Goal: Transaction & Acquisition: Book appointment/travel/reservation

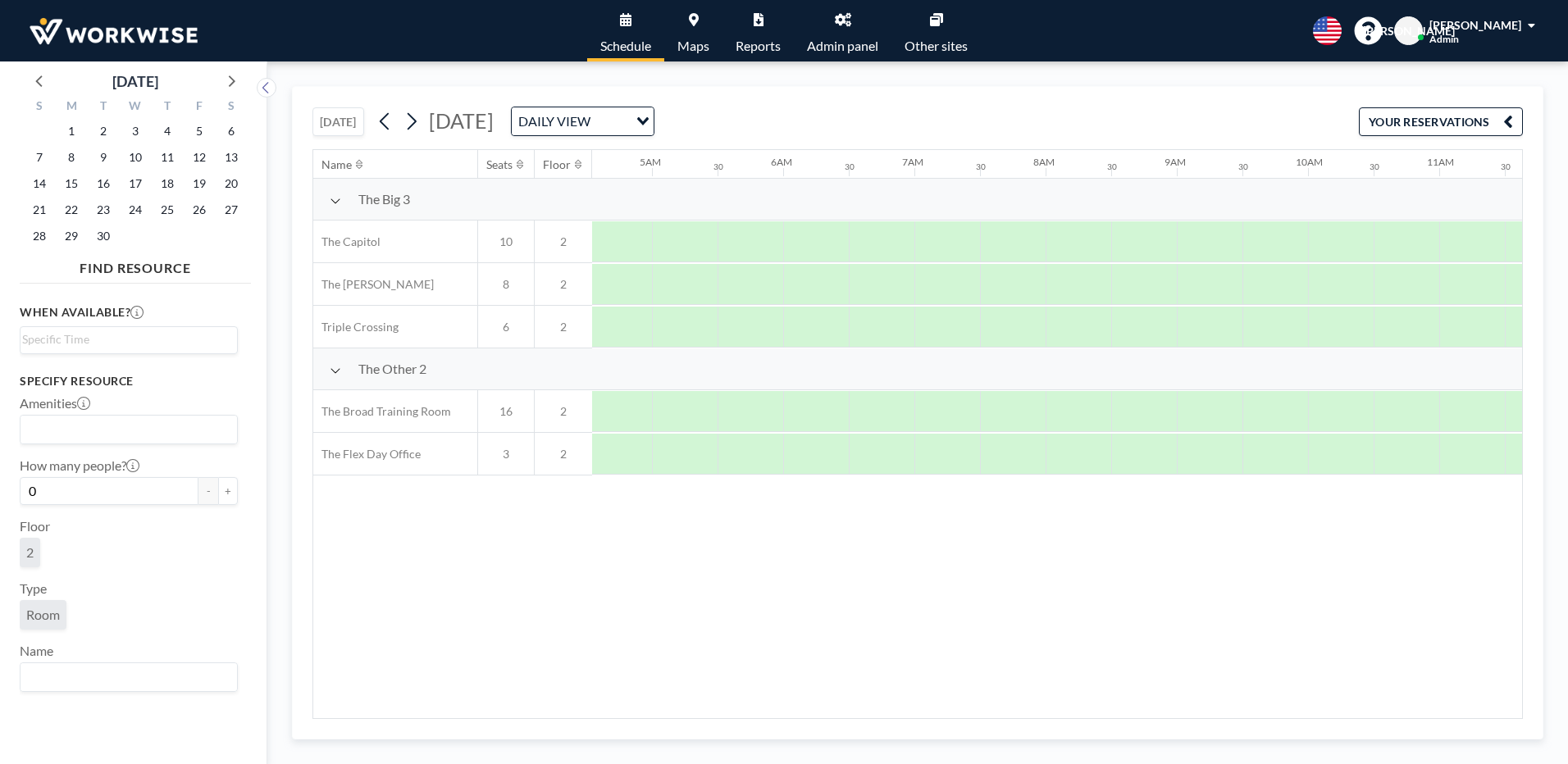
scroll to position [0, 150]
click at [42, 82] on icon at bounding box center [40, 80] width 22 height 22
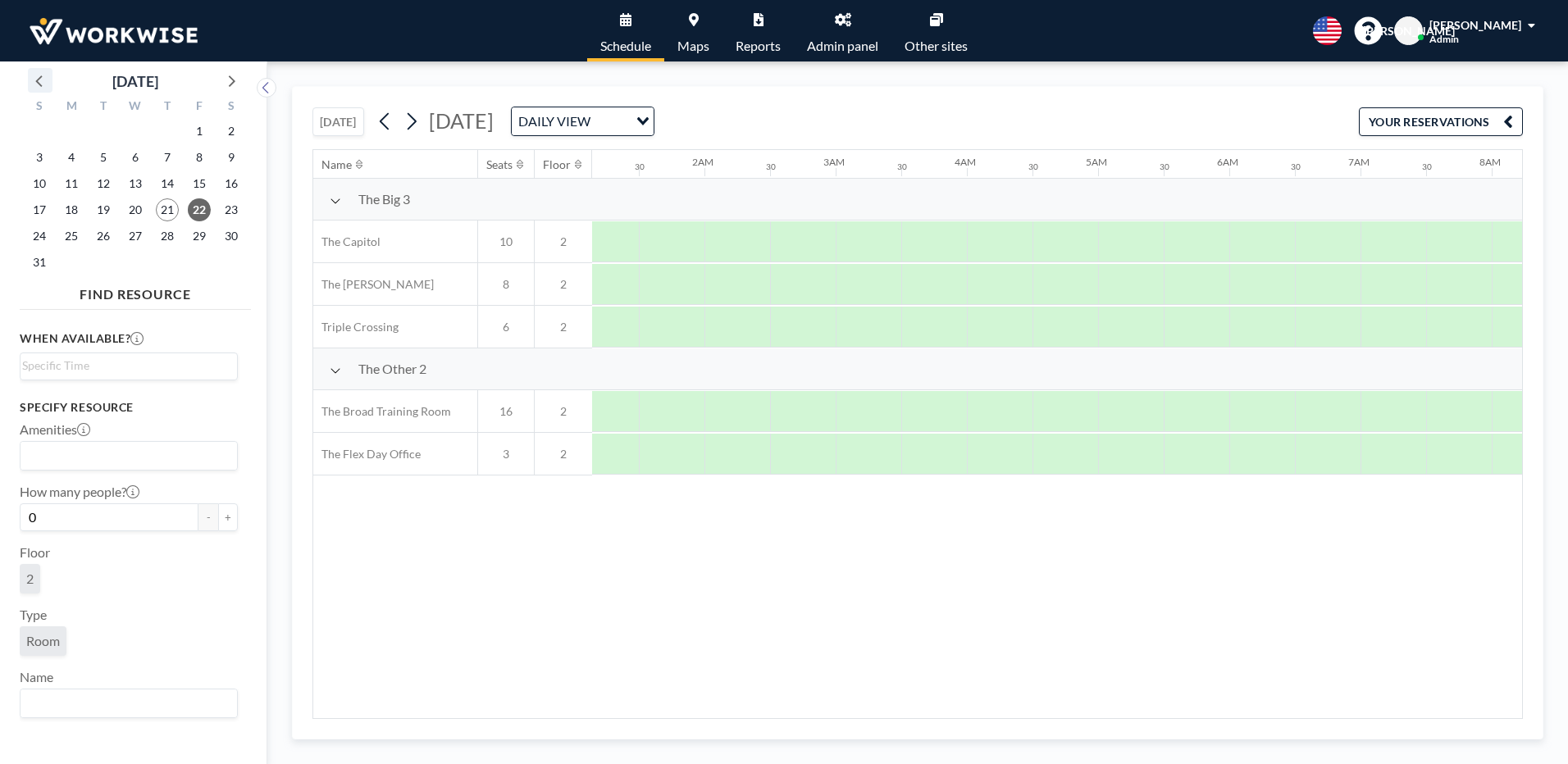
click at [42, 82] on icon at bounding box center [40, 80] width 22 height 22
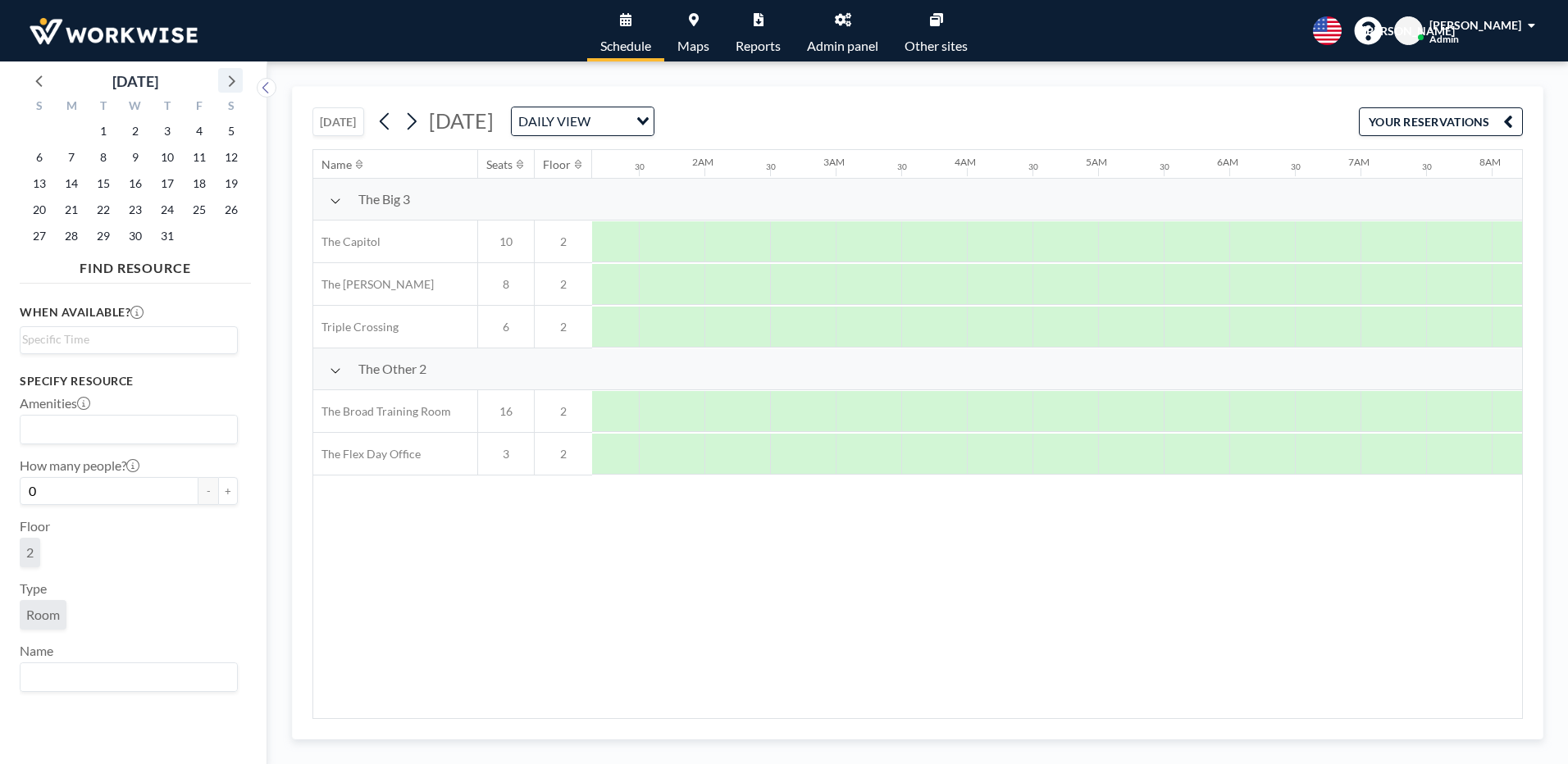
click at [227, 82] on icon at bounding box center [230, 80] width 22 height 22
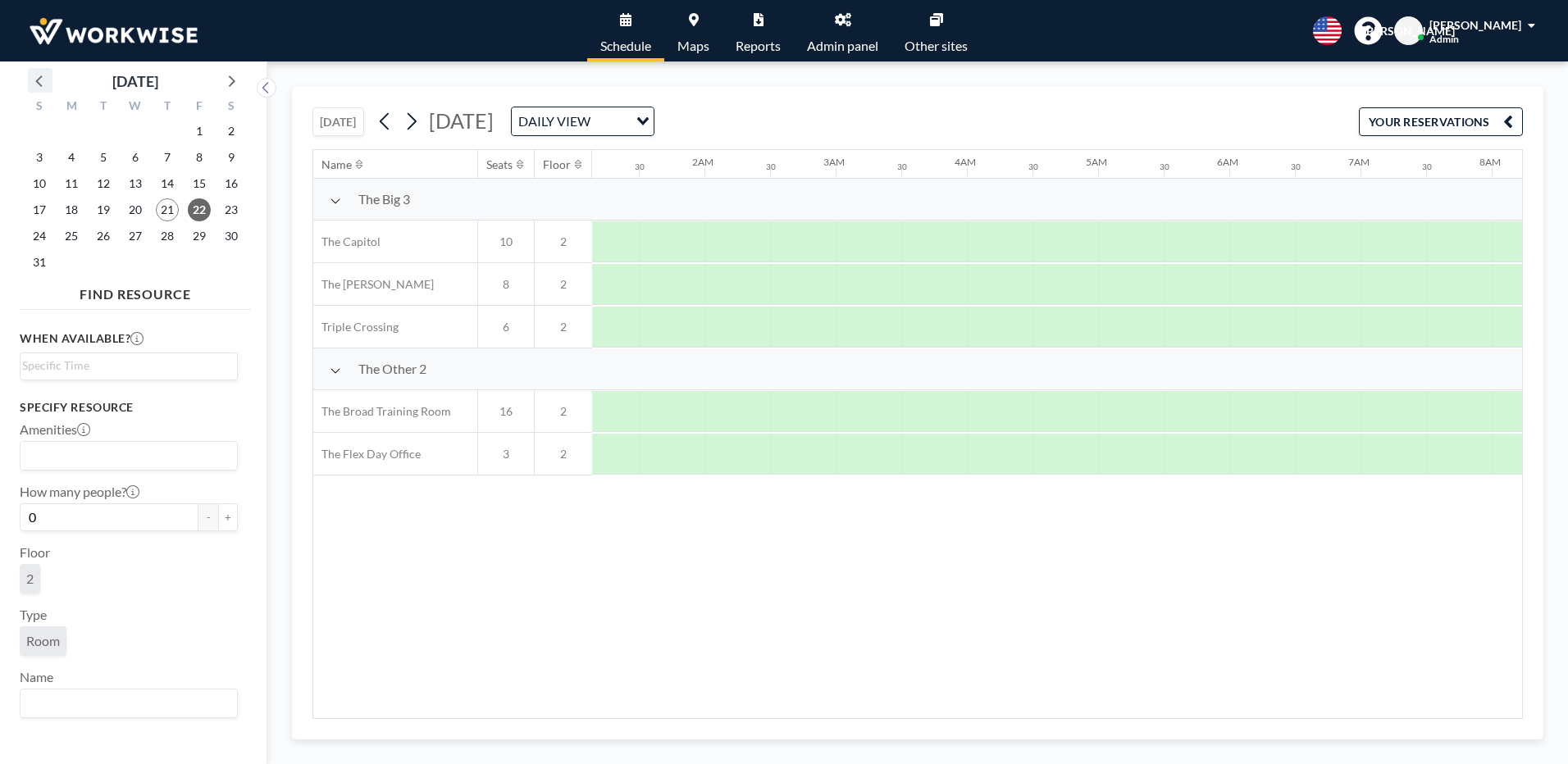
click at [39, 79] on icon at bounding box center [38, 81] width 7 height 11
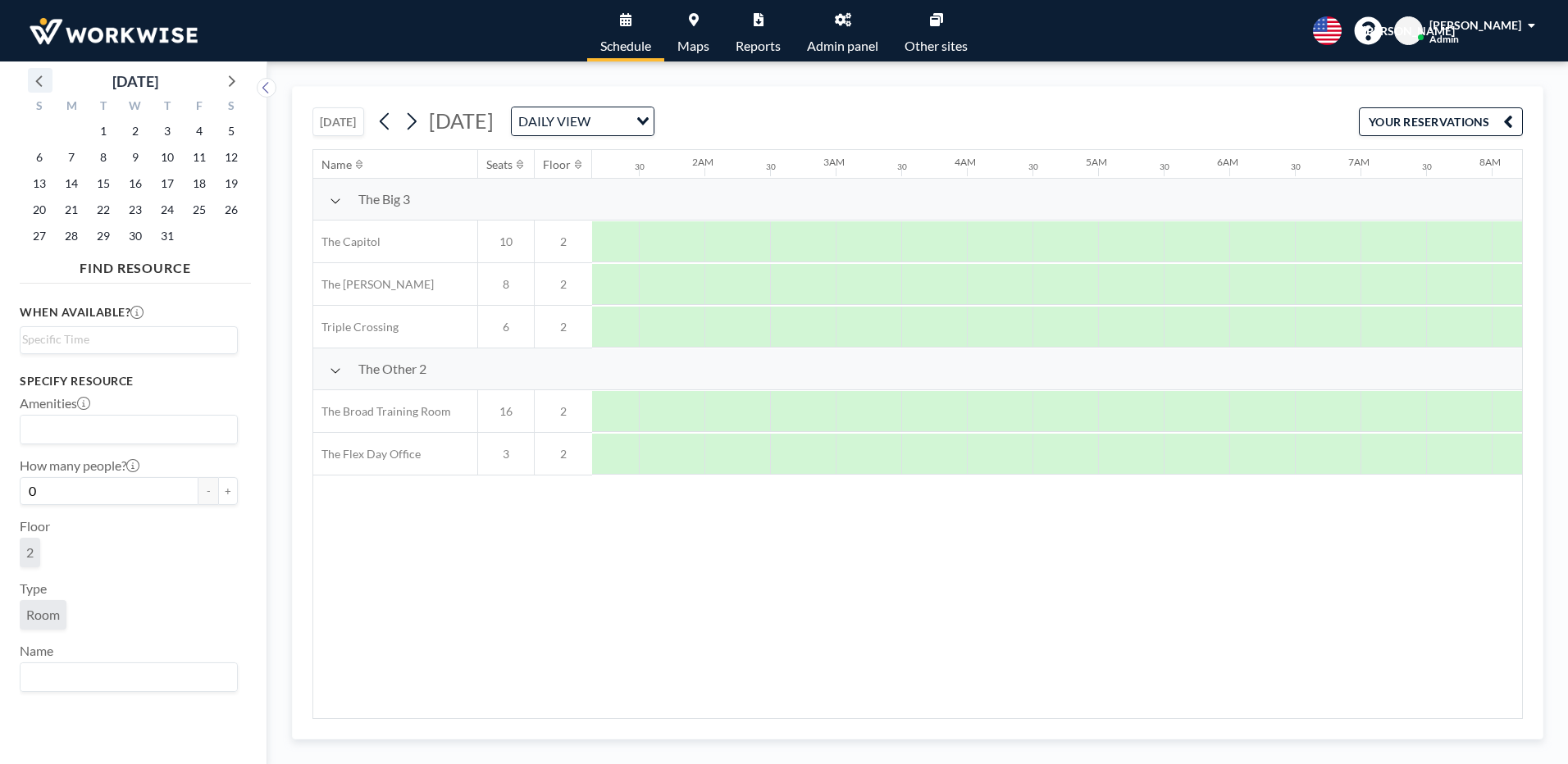
click at [41, 84] on icon at bounding box center [40, 80] width 22 height 22
click at [236, 82] on icon at bounding box center [230, 80] width 22 height 22
click at [236, 78] on icon at bounding box center [230, 80] width 22 height 22
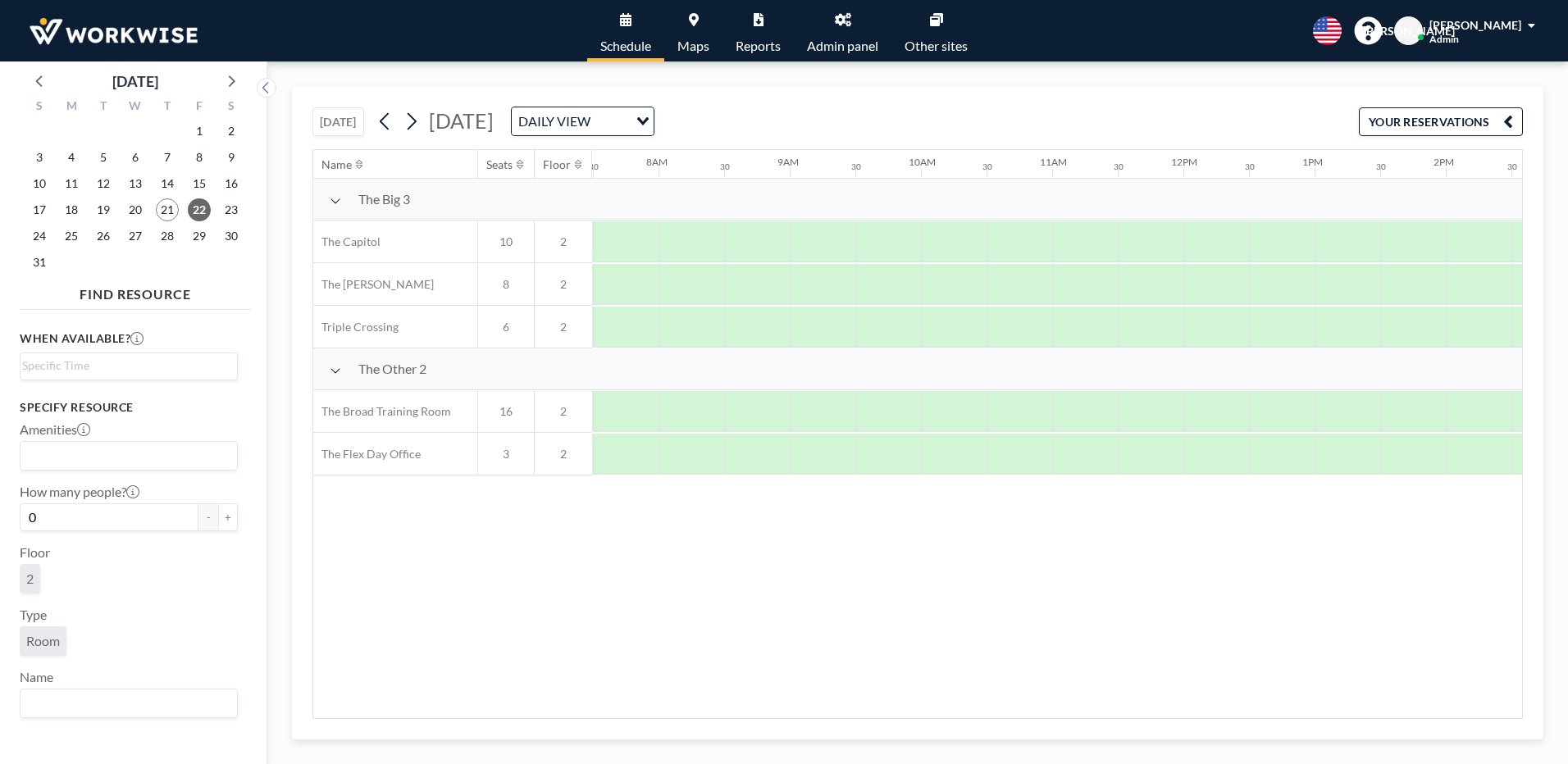
scroll to position [0, 984]
click at [169, 206] on span "21" at bounding box center [168, 210] width 23 height 23
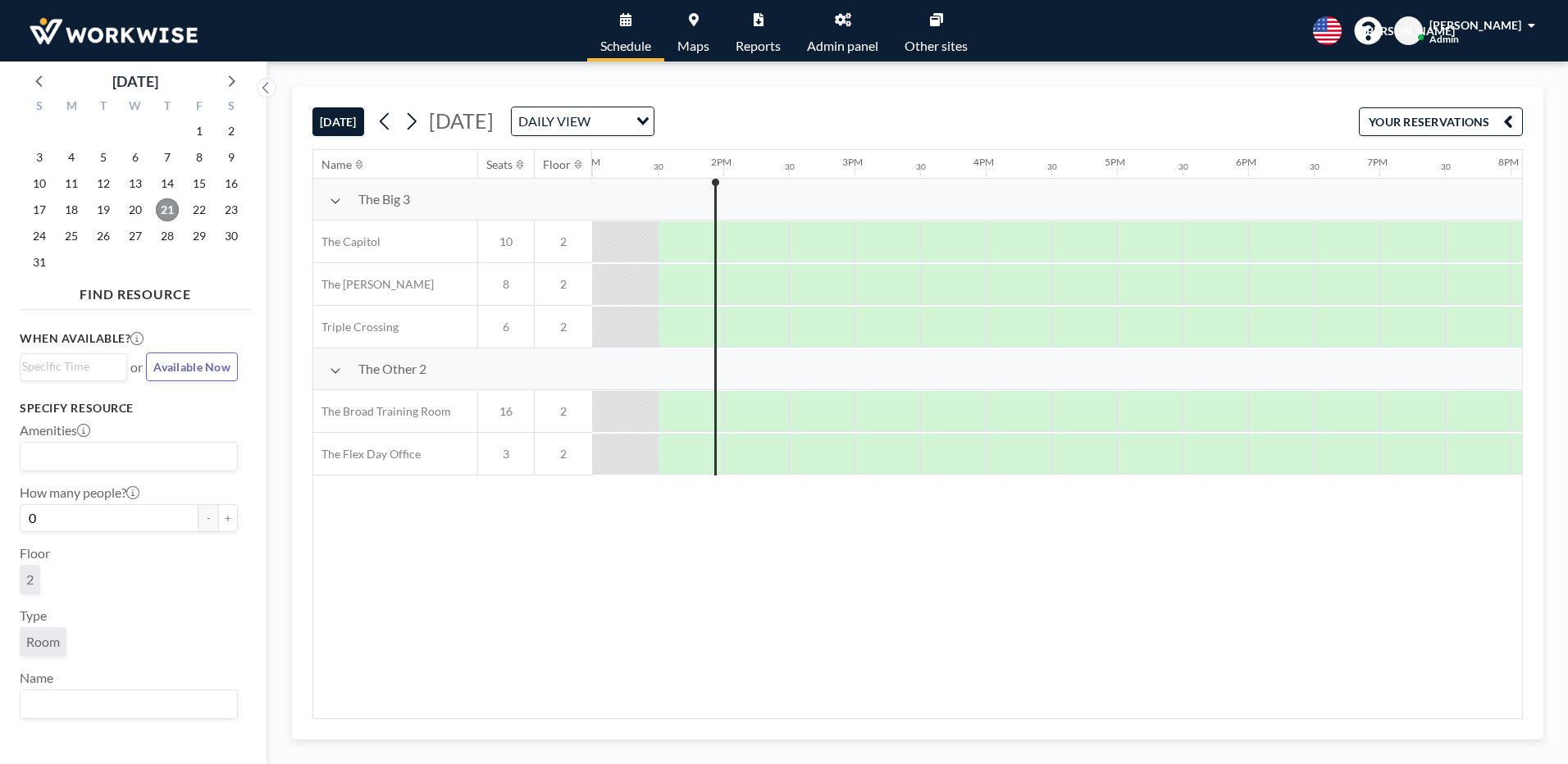
scroll to position [0, 1300]
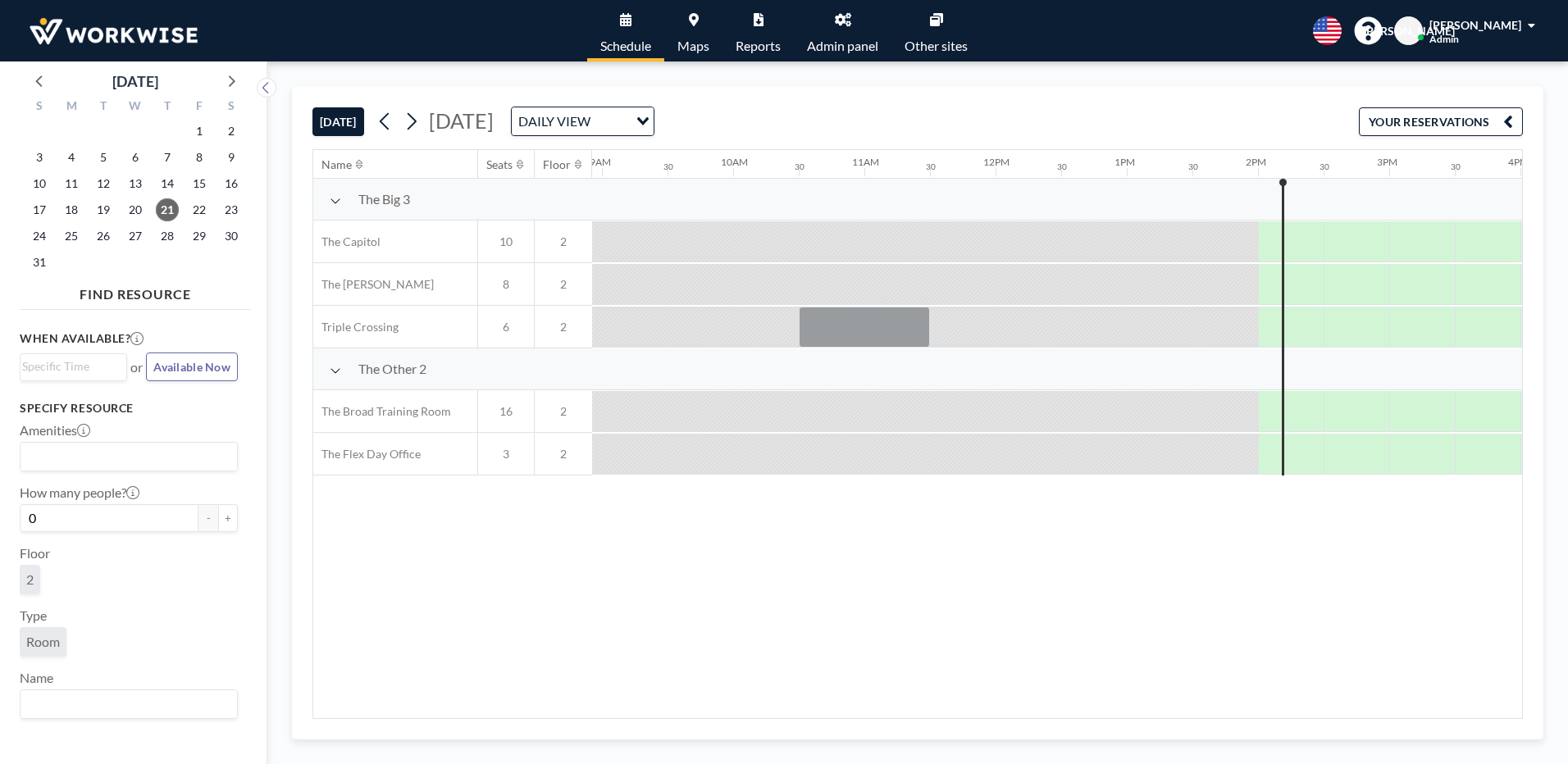
scroll to position [0, 1705]
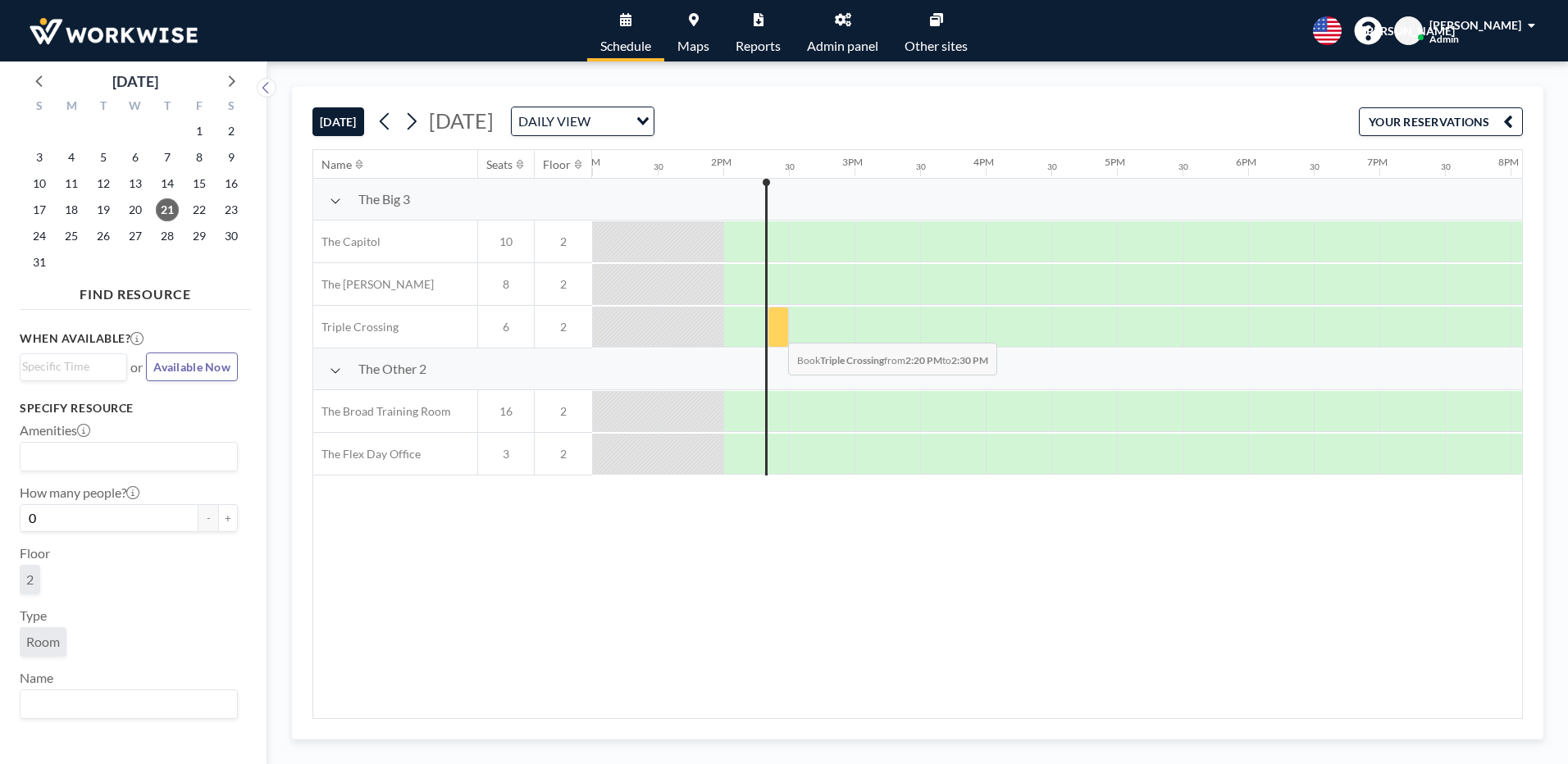
click at [775, 330] on div at bounding box center [778, 327] width 22 height 41
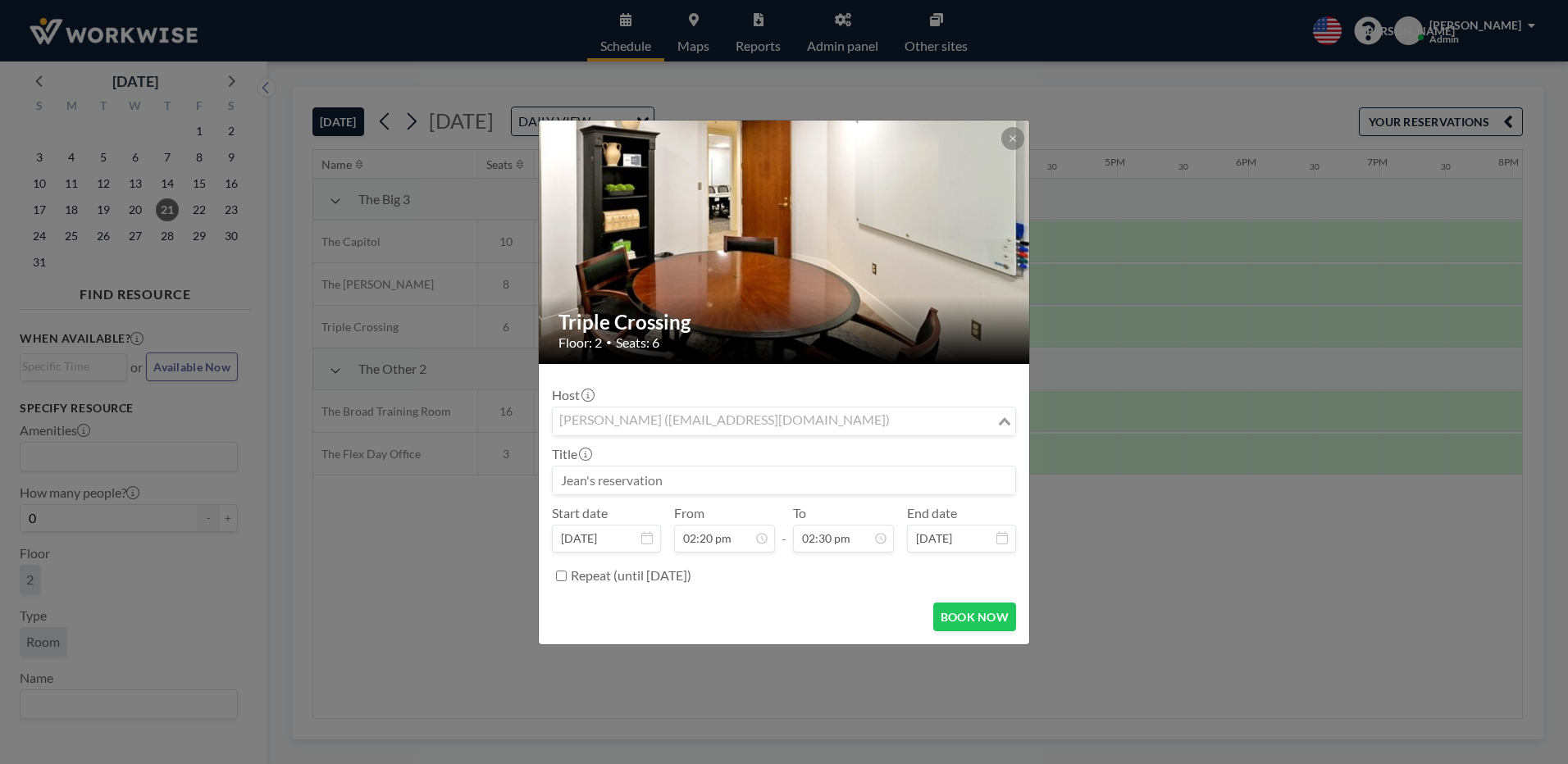
click at [853, 425] on input "Search for option" at bounding box center [774, 421] width 440 height 22
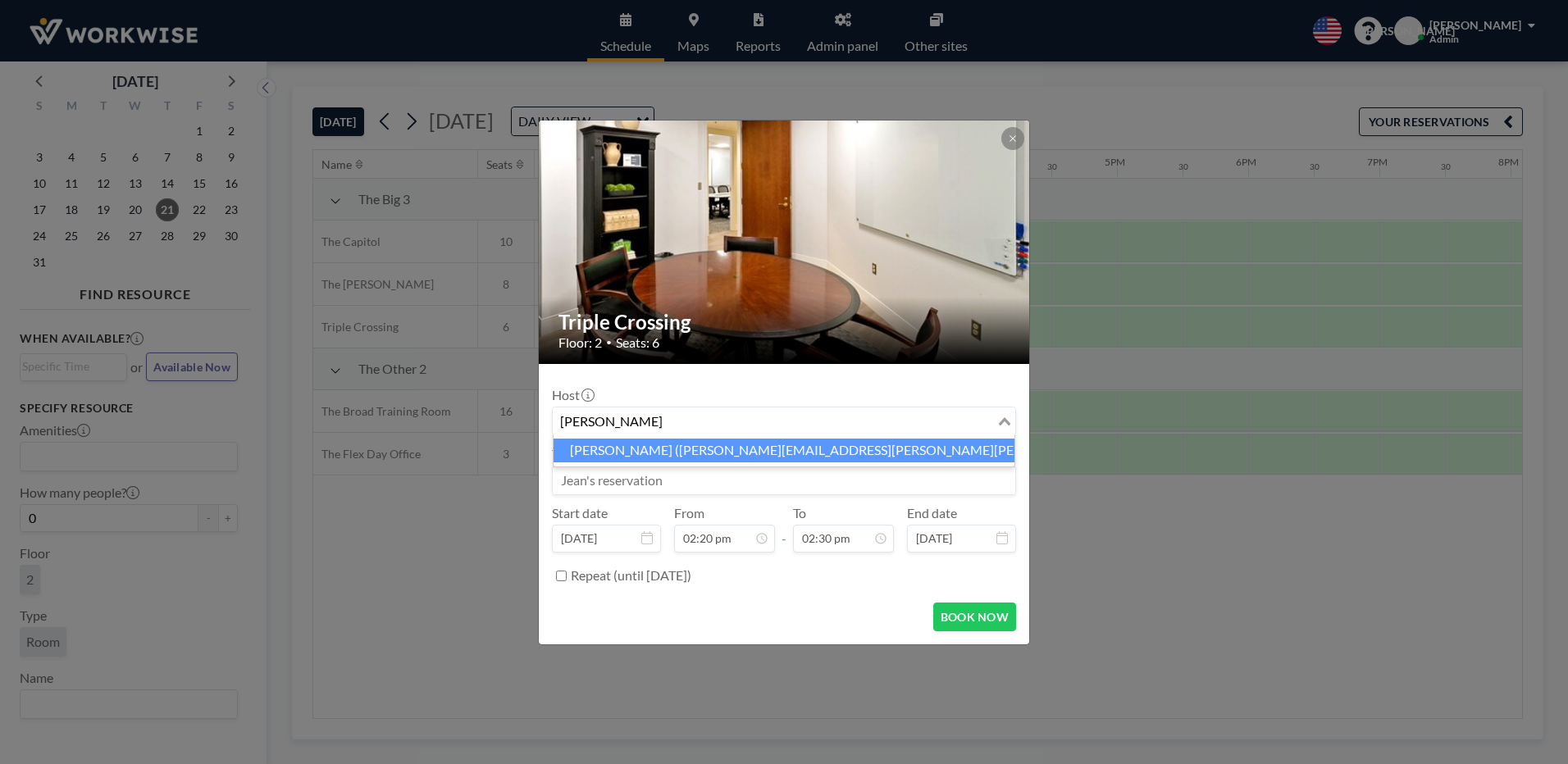
click at [585, 448] on li "Jordan Moran (jordan.moran@cullum-usa.com)" at bounding box center [784, 450] width 461 height 24
type input "cullum"
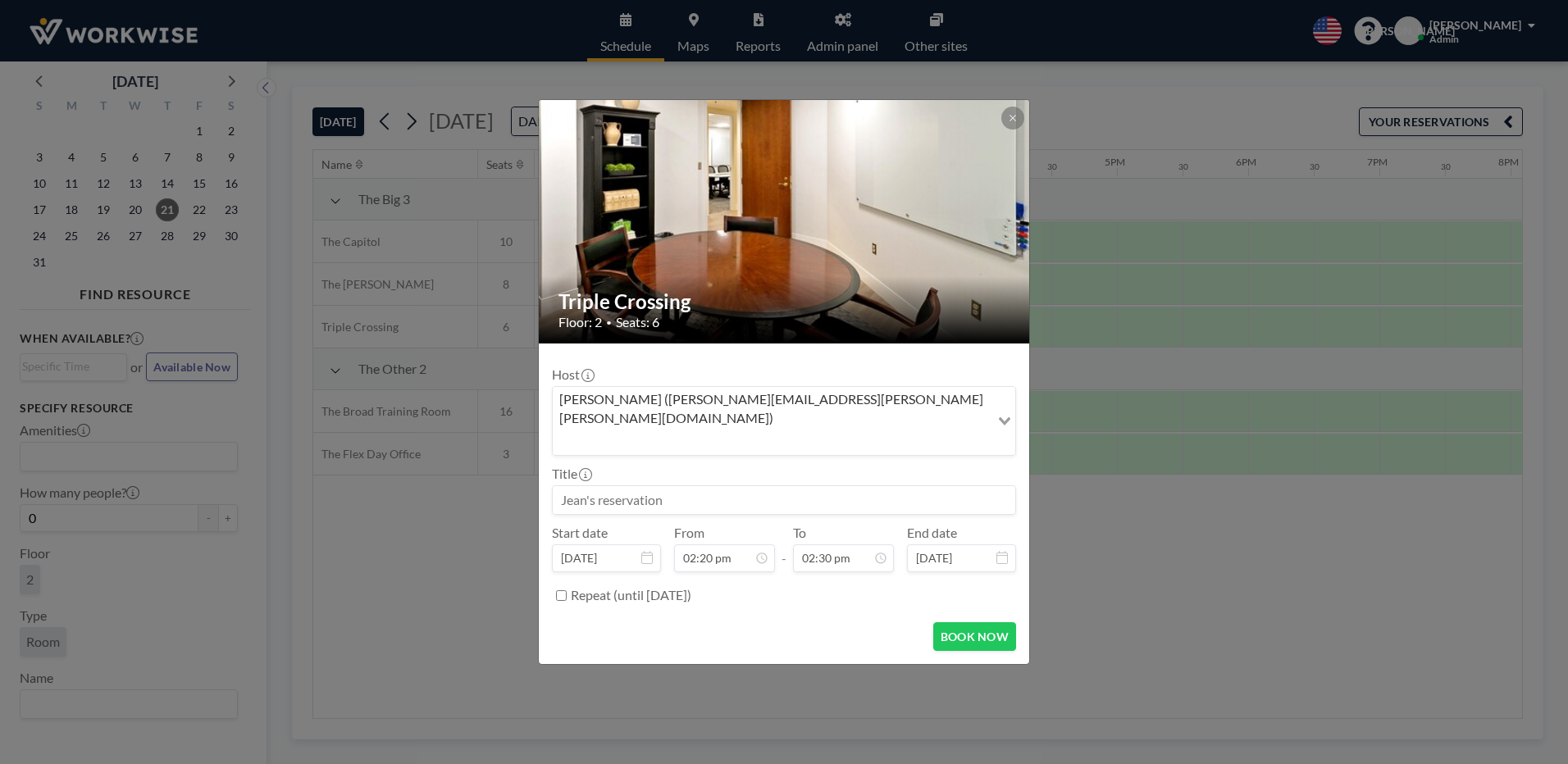
scroll to position [846, 0]
click at [575, 487] on input at bounding box center [784, 500] width 462 height 27
type input "c"
type input "Cullum"
click at [744, 418] on div "03:30 pm" at bounding box center [805, 432] width 192 height 29
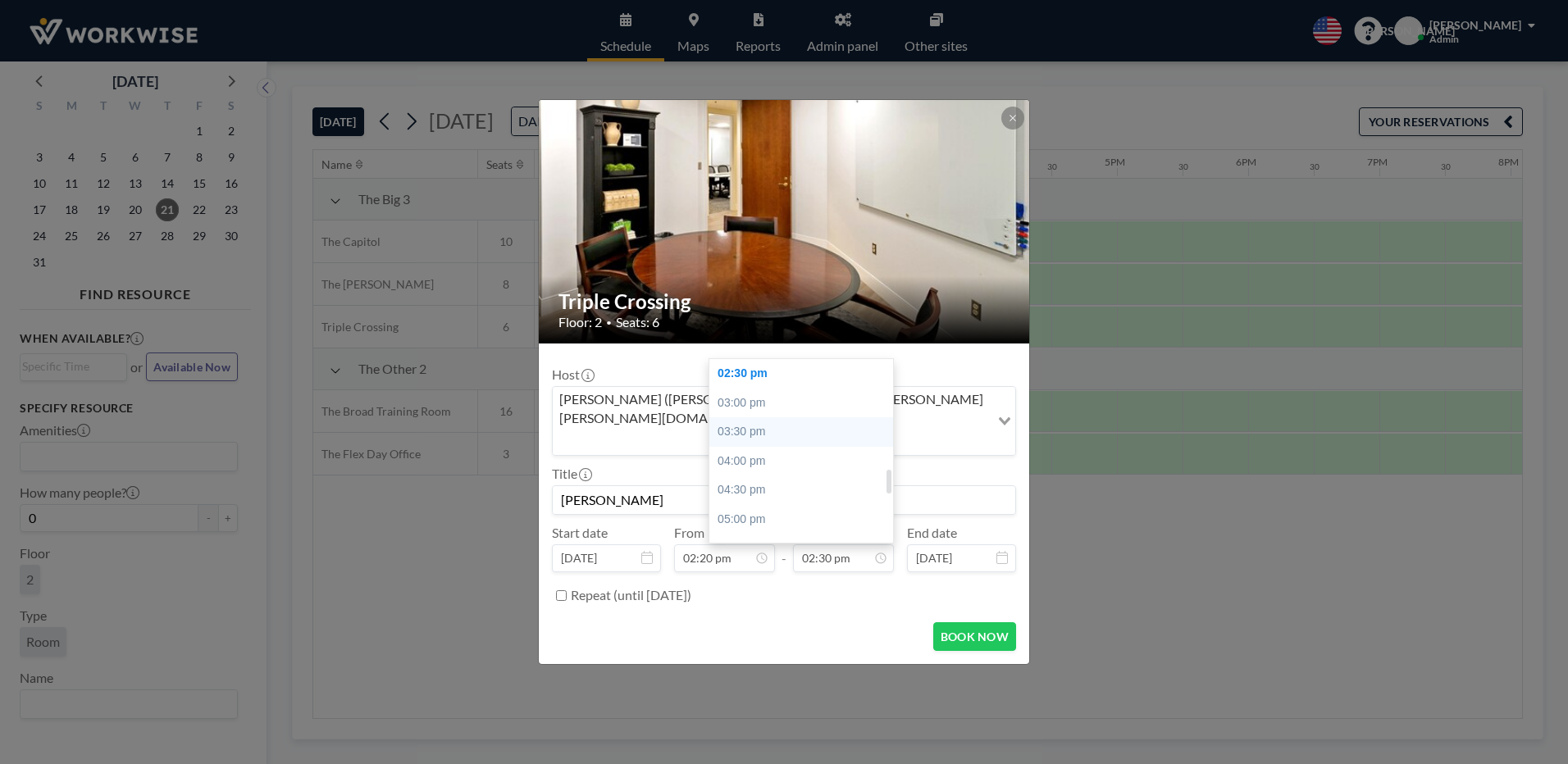
type input "03:30 pm"
click at [866, 544] on input "03:30 pm" at bounding box center [843, 558] width 101 height 27
click at [972, 622] on button "BOOK NOW" at bounding box center [973, 636] width 82 height 28
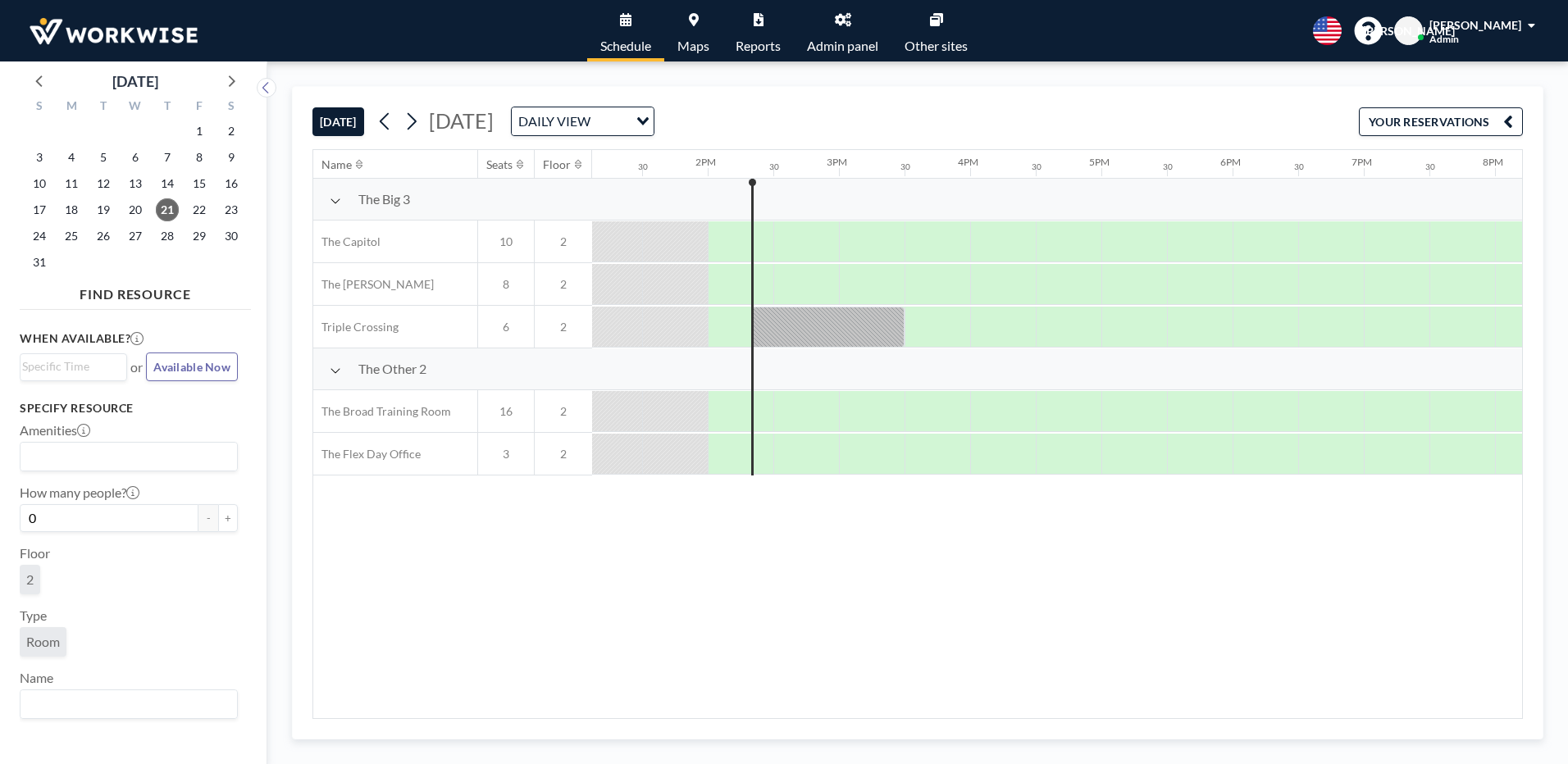
scroll to position [0, 1772]
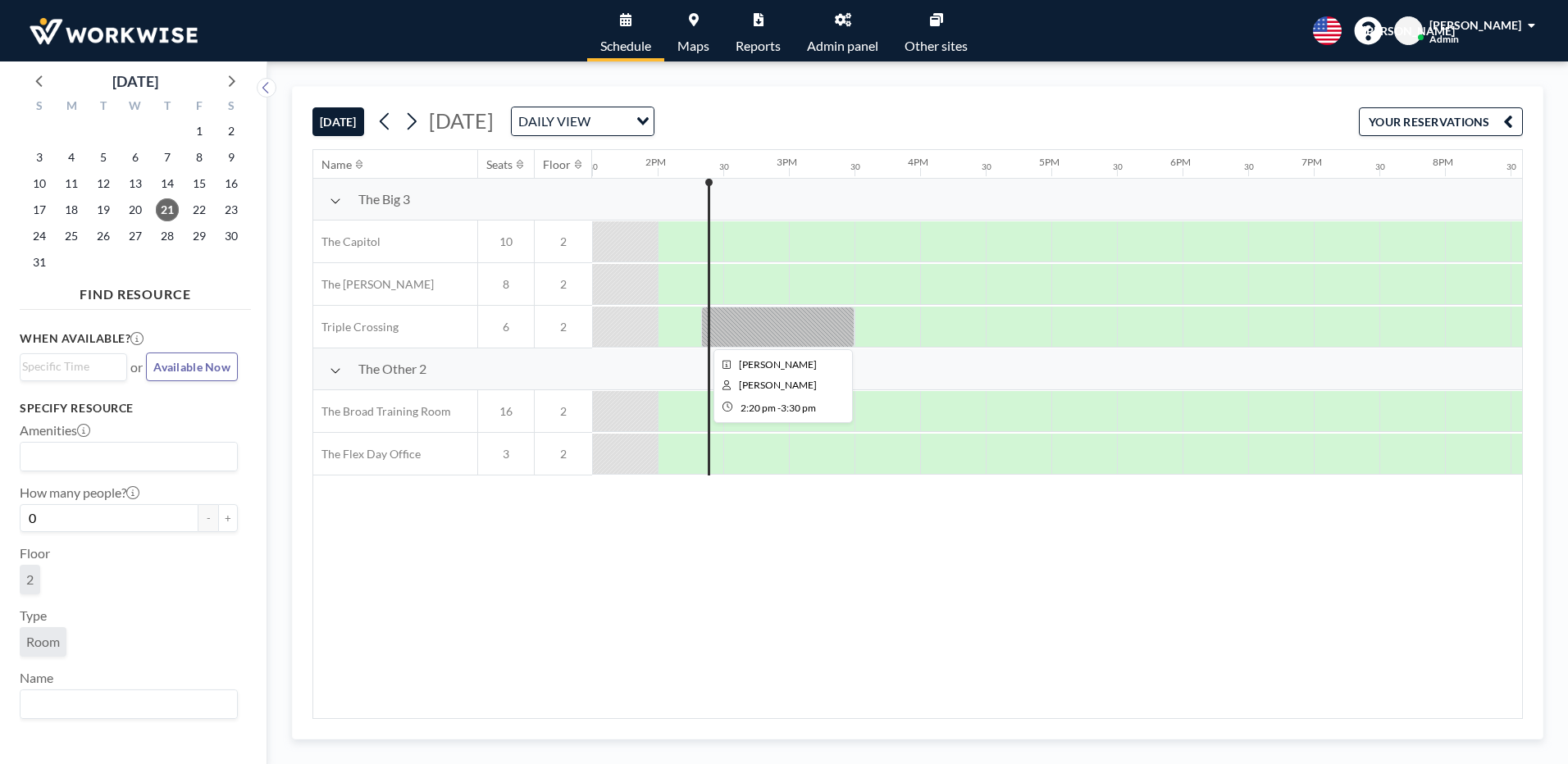
click at [763, 336] on div at bounding box center [777, 327] width 153 height 41
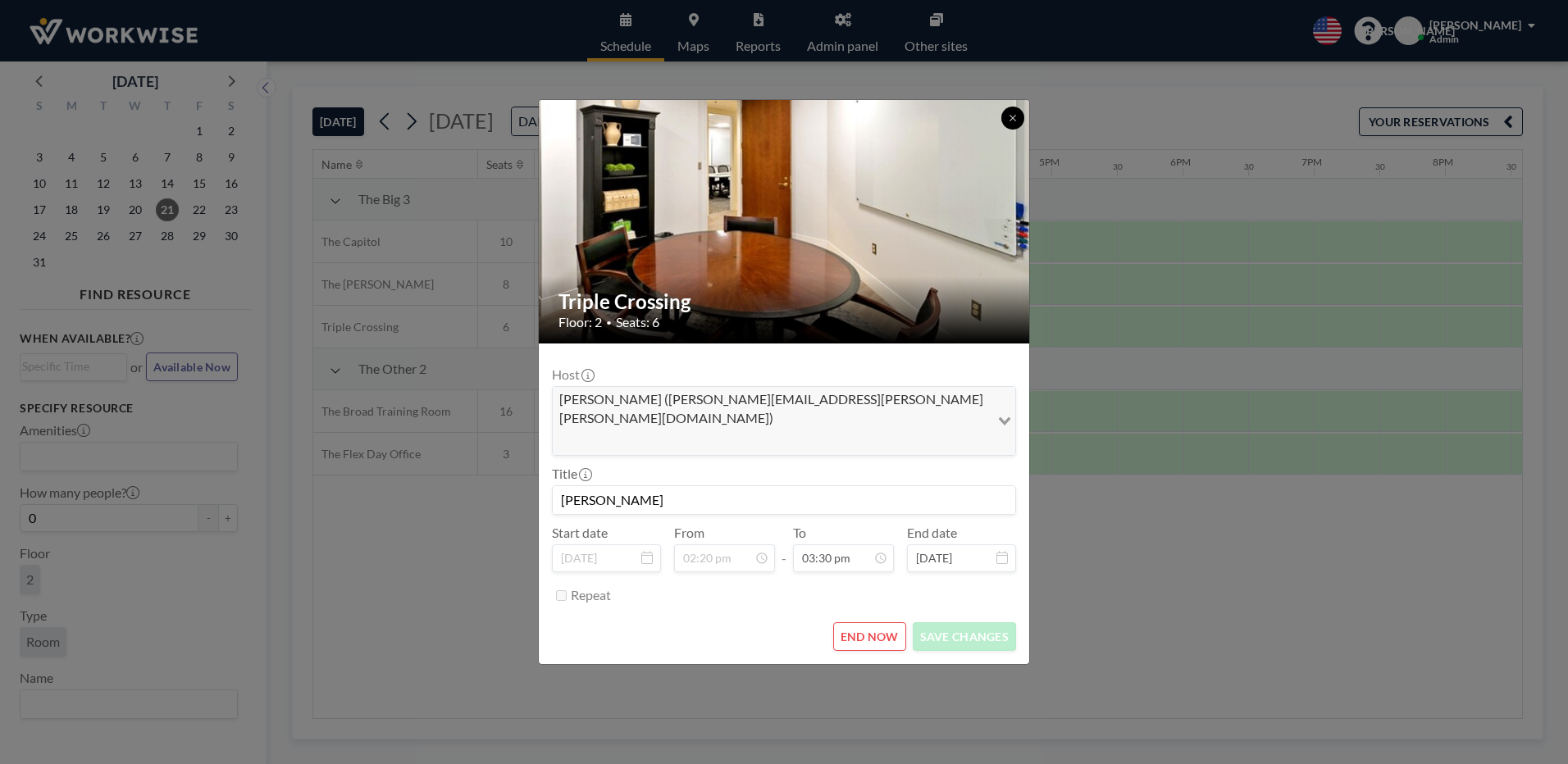
click at [1018, 130] on button at bounding box center [1012, 118] width 23 height 23
